Goal: Task Accomplishment & Management: Manage account settings

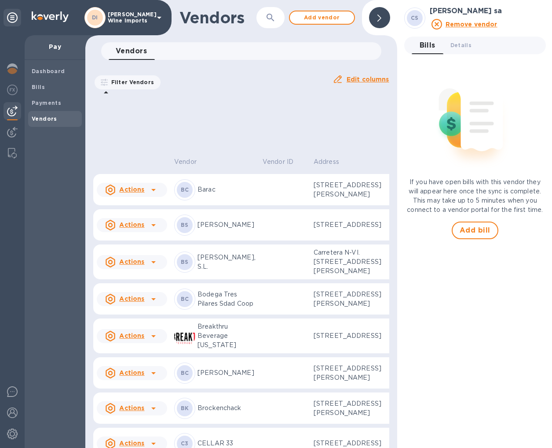
scroll to position [360, 0]
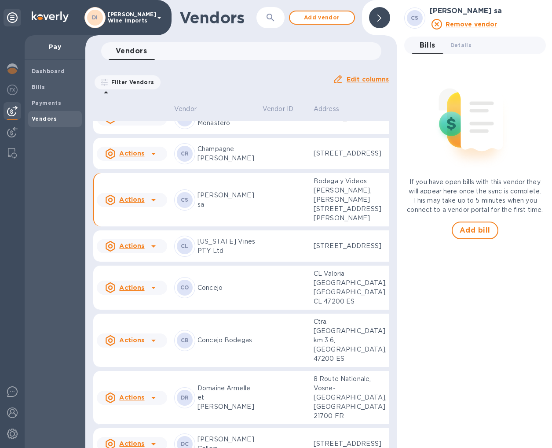
click at [221, 209] on p "[PERSON_NAME] sa" at bounding box center [227, 200] width 58 height 18
click at [459, 44] on span "Details 0" at bounding box center [461, 44] width 21 height 9
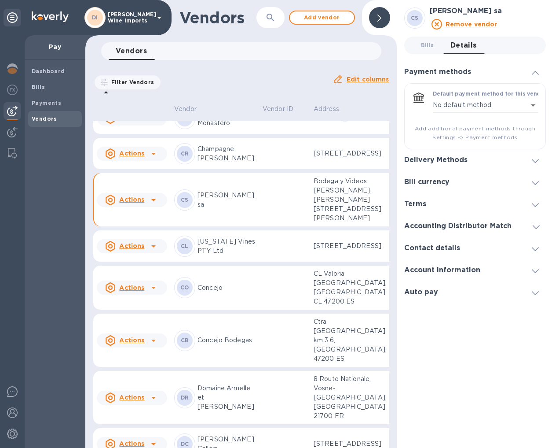
click at [498, 21] on u "Remove vendor" at bounding box center [472, 24] width 52 height 7
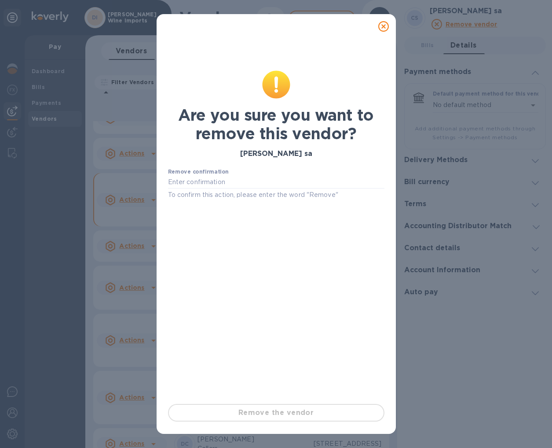
click at [297, 411] on div "Remove the vendor" at bounding box center [277, 412] width 224 height 25
click at [251, 183] on input "text" at bounding box center [276, 182] width 217 height 13
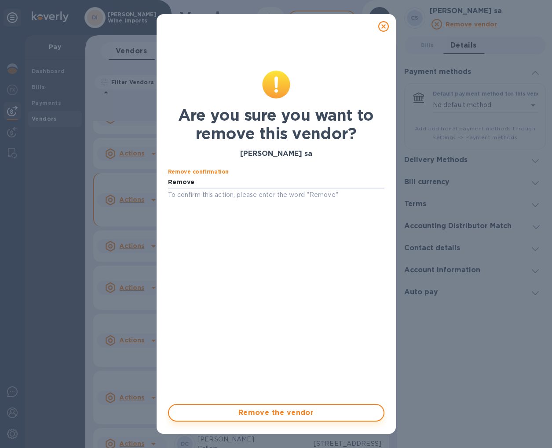
type input "Remove"
click at [285, 413] on span "Remove the vendor" at bounding box center [276, 412] width 201 height 11
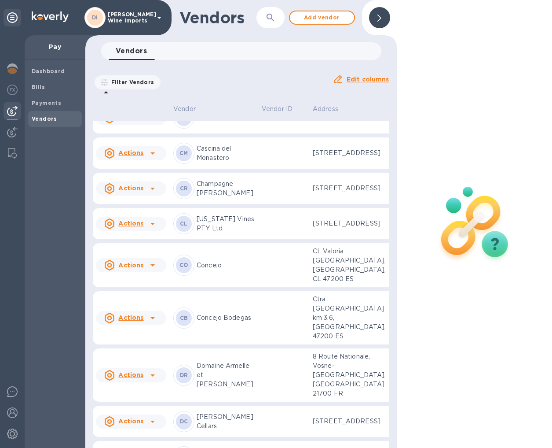
scroll to position [315, 0]
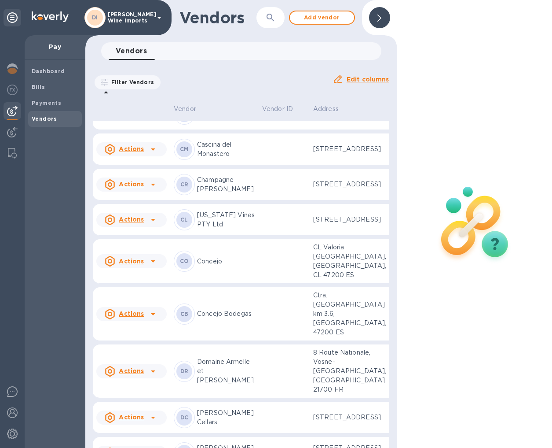
click at [466, 341] on div at bounding box center [475, 224] width 156 height 448
click at [492, 245] on img at bounding box center [475, 223] width 116 height 116
click at [11, 393] on img at bounding box center [12, 391] width 11 height 11
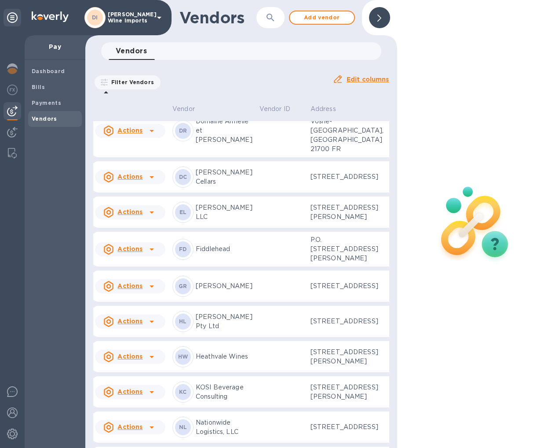
scroll to position [0, 0]
click at [10, 434] on img at bounding box center [12, 433] width 11 height 11
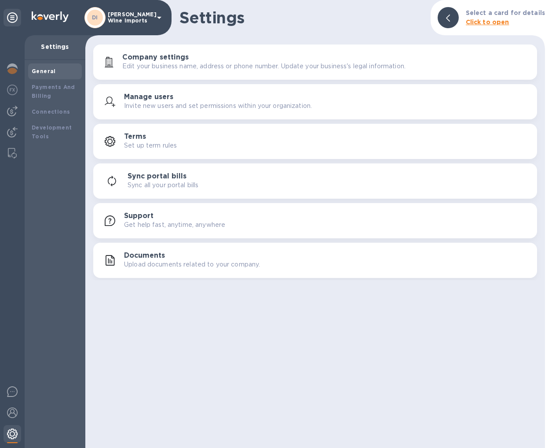
click at [10, 435] on img at bounding box center [12, 433] width 11 height 11
click at [12, 411] on img at bounding box center [12, 412] width 11 height 11
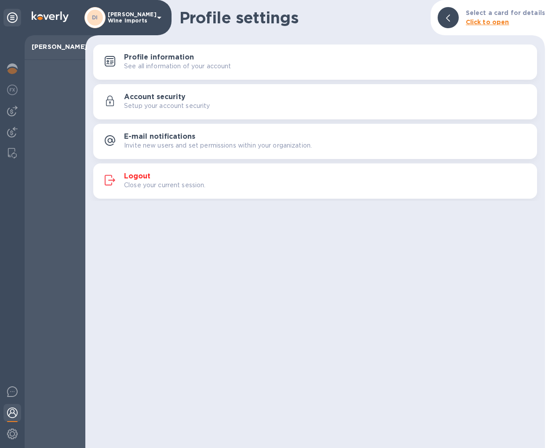
click at [142, 176] on h3 "Logout" at bounding box center [137, 176] width 26 height 8
